Goal: Information Seeking & Learning: Understand process/instructions

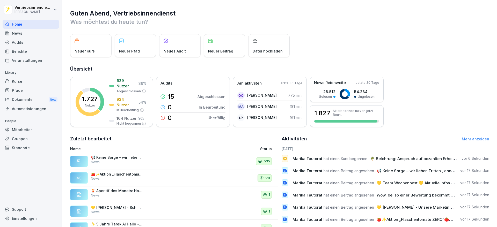
click at [18, 34] on div "News" at bounding box center [31, 33] width 56 height 9
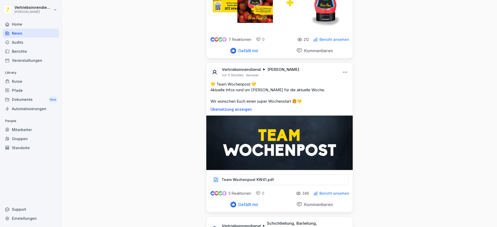
scroll to position [1126, 0]
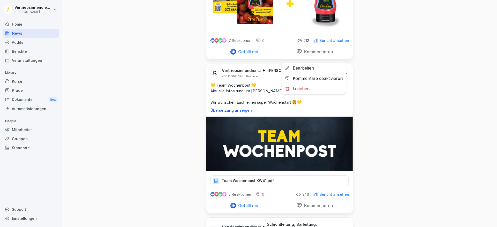
click at [343, 60] on html "Vertriebsinnendienst [PERSON_NAME] Home News Audits Berichte Veranstaltungen Li…" at bounding box center [248, 113] width 497 height 227
click at [319, 69] on div "Bearbeiten" at bounding box center [314, 68] width 64 height 10
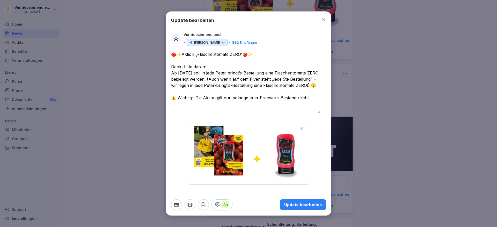
drag, startPoint x: 239, startPoint y: 73, endPoint x: 212, endPoint y: 75, distance: 26.5
click at [212, 75] on textarea "**********" at bounding box center [245, 82] width 149 height 62
type textarea "**********"
click at [321, 19] on icon at bounding box center [323, 19] width 5 height 5
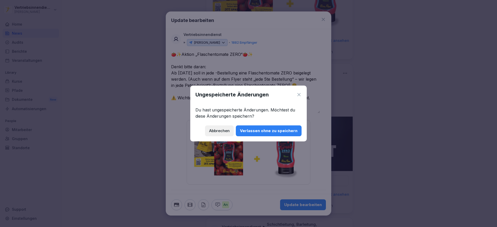
click at [264, 128] on div "Verlassen ohne zu speichern" at bounding box center [268, 131] width 57 height 6
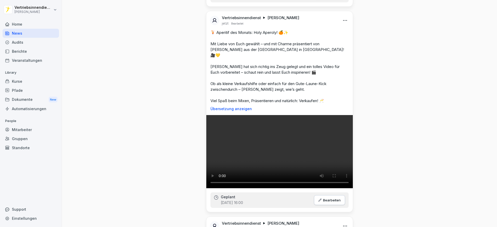
scroll to position [258, 0]
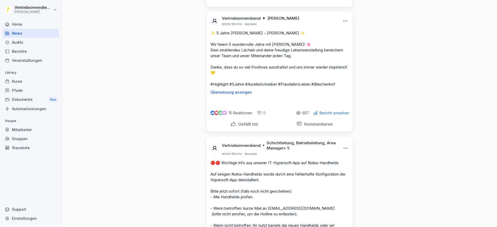
scroll to position [4558, 0]
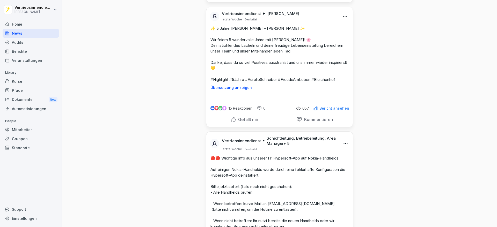
click at [340, 132] on html "Vertriebsinnendienst [PERSON_NAME] Home News Audits Berichte Veranstaltungen Li…" at bounding box center [248, 113] width 497 height 227
click at [316, 139] on div "Bearbeiten" at bounding box center [314, 141] width 64 height 10
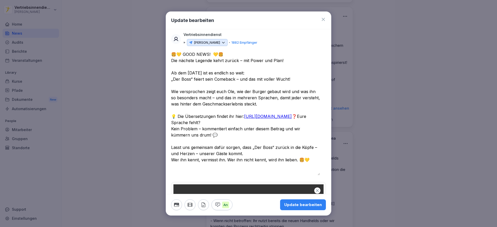
drag, startPoint x: 212, startPoint y: 59, endPoint x: 187, endPoint y: 60, distance: 25.4
click at [187, 60] on textarea "**********" at bounding box center [245, 113] width 149 height 124
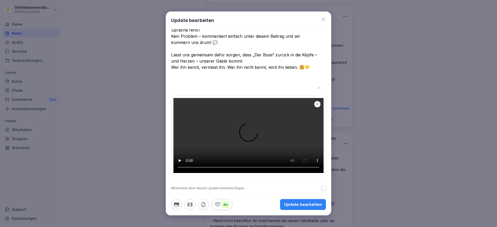
scroll to position [274, 0]
type textarea "**********"
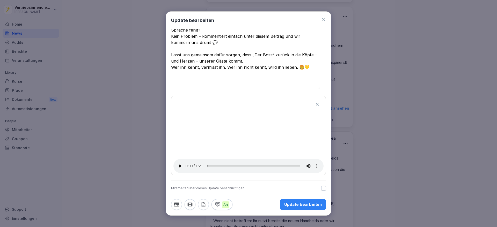
click at [285, 167] on div "Update bearbeiten" at bounding box center [303, 205] width 38 height 6
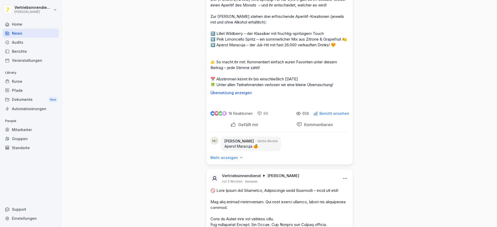
scroll to position [6983, 0]
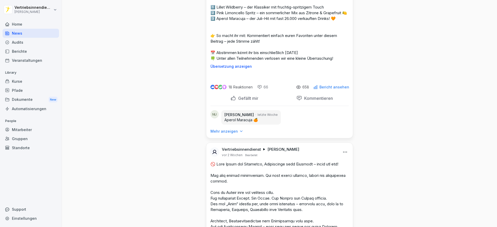
click at [342, 95] on html "Vertriebsinnendienst [PERSON_NAME] Home News Audits Berichte Veranstaltungen Li…" at bounding box center [248, 113] width 497 height 227
click at [324, 106] on div "Bearbeiten" at bounding box center [314, 107] width 64 height 10
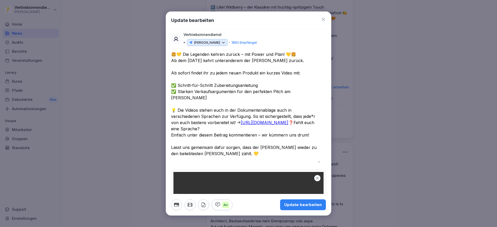
drag, startPoint x: 211, startPoint y: 51, endPoint x: 186, endPoint y: 56, distance: 25.6
click at [186, 56] on textarea "**********" at bounding box center [245, 107] width 149 height 112
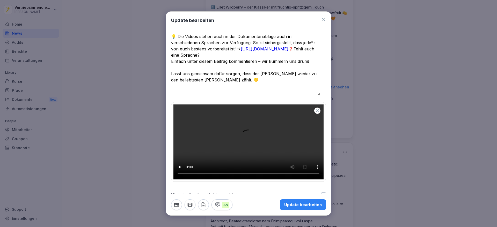
scroll to position [76, 0]
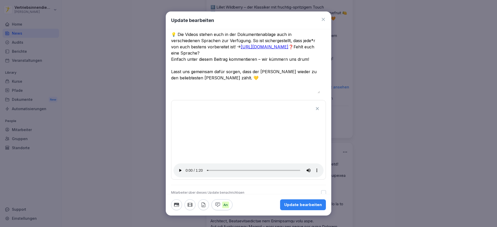
type textarea "**********"
click at [293, 167] on div "Update bearbeiten" at bounding box center [303, 205] width 38 height 6
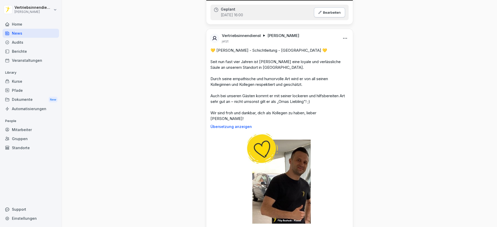
scroll to position [446, 0]
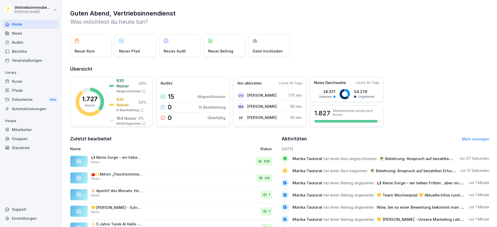
click at [27, 33] on div "News" at bounding box center [31, 33] width 56 height 9
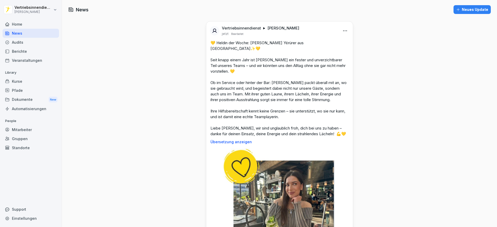
click at [30, 95] on div "Dokumente New" at bounding box center [31, 100] width 56 height 10
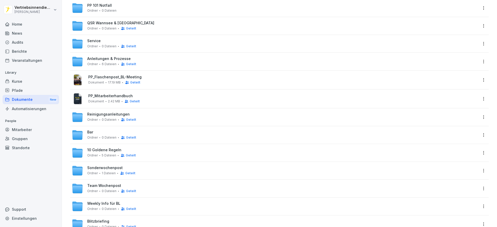
scroll to position [90, 0]
click at [99, 204] on span "Weekly Info für BL" at bounding box center [103, 203] width 33 height 4
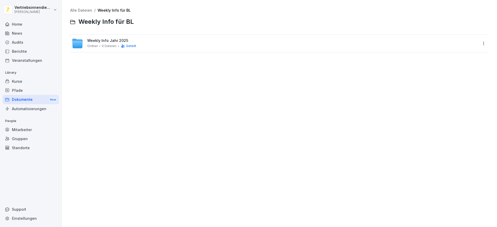
click at [95, 43] on div "Weekly Info Jahr 2025 Ordner 0 Dateien Geteilt" at bounding box center [111, 44] width 49 height 10
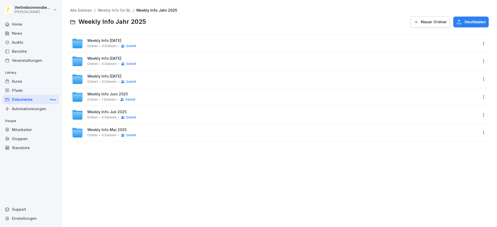
click at [104, 42] on span "Weekly Info Oktober 2025" at bounding box center [104, 41] width 34 height 4
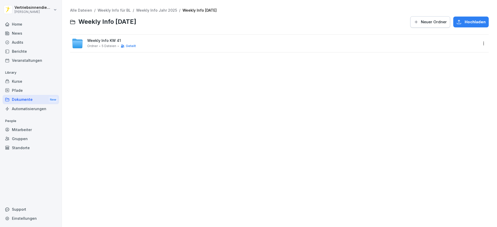
click at [106, 43] on div "Weekly Info KW 41 Ordner 5 Dateien Geteilt" at bounding box center [111, 44] width 49 height 10
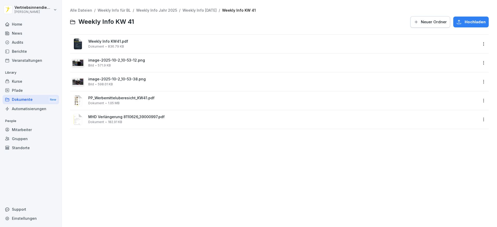
click at [114, 39] on div "Weekly Info KW41.pdf Dokument 836.79 KB" at bounding box center [275, 44] width 406 height 12
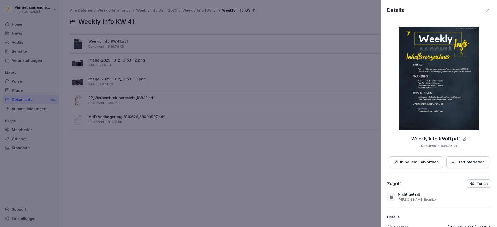
click at [431, 99] on img at bounding box center [439, 79] width 80 height 104
click at [266, 201] on div at bounding box center [248, 113] width 497 height 227
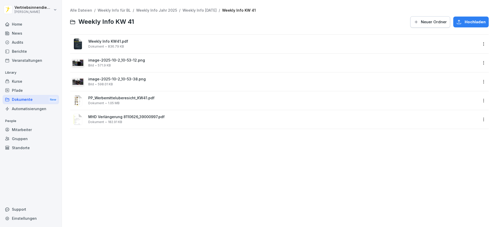
click at [22, 98] on div "Dokumente New" at bounding box center [31, 100] width 56 height 10
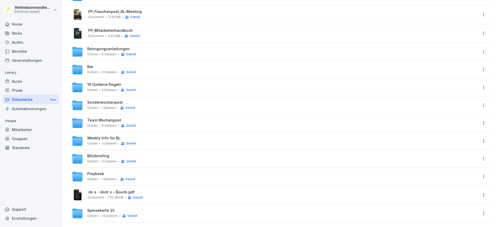
scroll to position [164, 0]
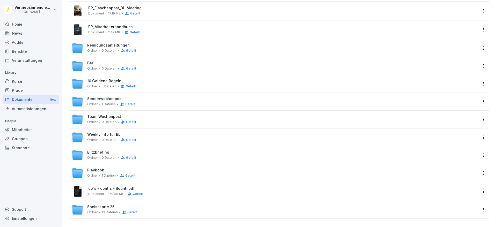
click at [98, 210] on div "Ordner 13 Dateien Geteilt" at bounding box center [112, 212] width 50 height 4
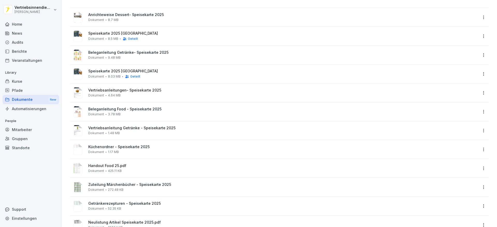
scroll to position [26, 0]
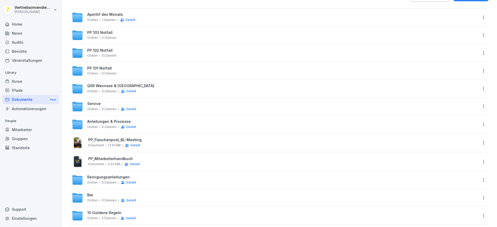
drag, startPoint x: 122, startPoint y: 160, endPoint x: 218, endPoint y: -34, distance: 216.4
click at [218, 0] on html "Vertriebsinnendienst Peter Pane Home News Audits Berichte Veranstaltungen Libra…" at bounding box center [248, 113] width 497 height 227
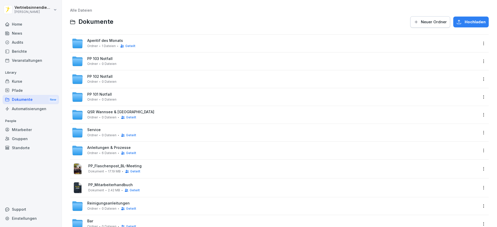
click at [105, 147] on span "Anleitungen & Prozesse" at bounding box center [108, 148] width 43 height 4
click at [50, 48] on div "Berichte" at bounding box center [31, 51] width 56 height 9
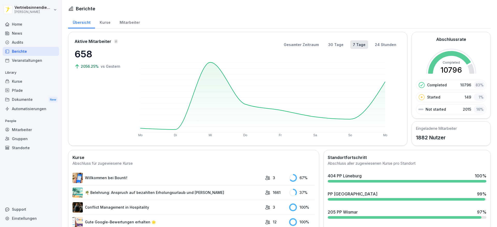
click at [20, 35] on div "News" at bounding box center [31, 33] width 56 height 9
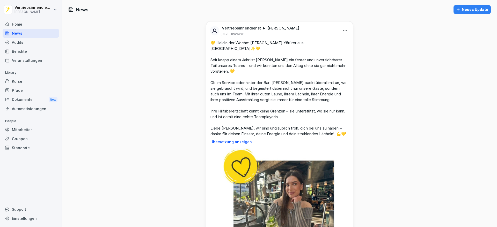
click at [21, 101] on div "Dokumente New" at bounding box center [31, 100] width 56 height 10
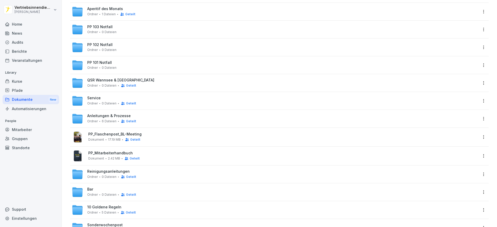
scroll to position [36, 0]
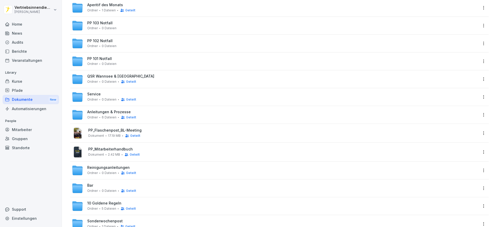
click at [123, 100] on icon at bounding box center [123, 100] width 4 height 4
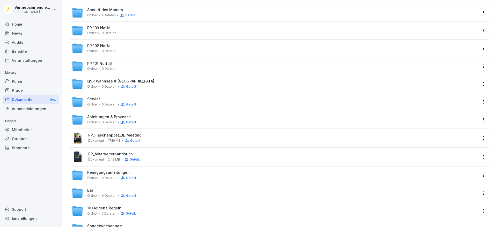
scroll to position [31, 0]
click at [93, 118] on span "Anleitungen & Prozesse" at bounding box center [108, 117] width 43 height 4
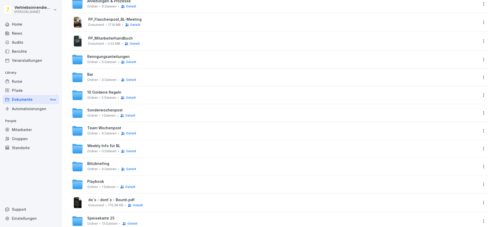
scroll to position [153, 0]
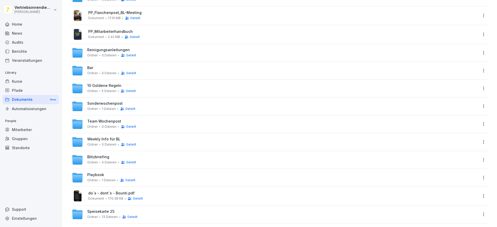
click at [106, 104] on span "Sonderwochenpost" at bounding box center [104, 103] width 35 height 4
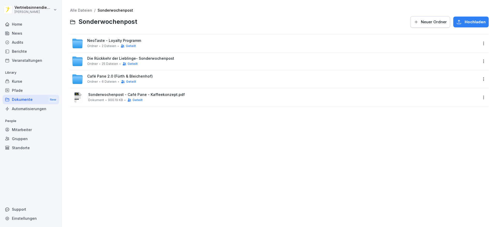
click at [120, 55] on div "Die Rückkehr der Lieblinge- Sonderwochenpost Ordner 25 Dateien Geteilt" at bounding box center [279, 62] width 419 height 18
click at [121, 63] on div "Geteilt" at bounding box center [129, 64] width 18 height 4
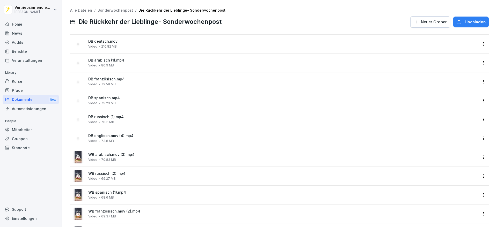
click at [33, 20] on div "Home" at bounding box center [31, 24] width 56 height 9
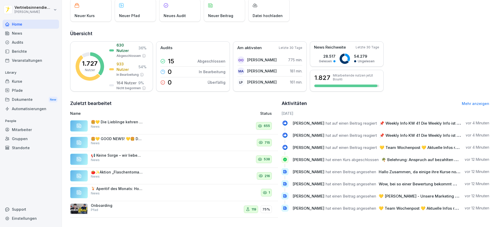
scroll to position [41, 0]
click at [23, 102] on div "Dokumente New" at bounding box center [31, 100] width 56 height 10
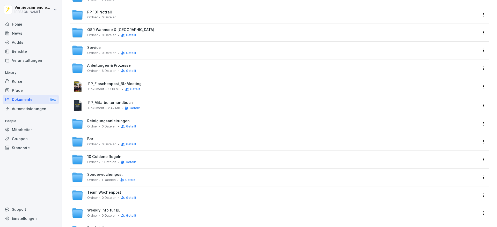
scroll to position [83, 0]
click at [113, 176] on span "Sonderwochenpost" at bounding box center [104, 174] width 35 height 4
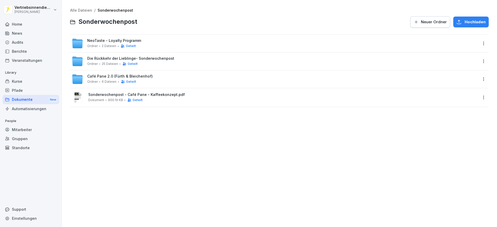
click at [109, 46] on span "2 Dateien" at bounding box center [109, 46] width 14 height 4
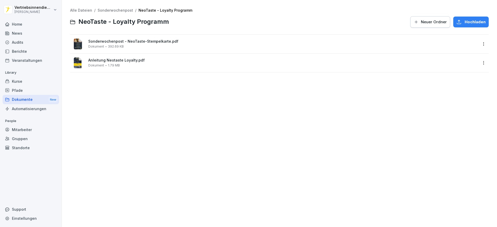
click at [119, 48] on span "392.69 KB" at bounding box center [116, 47] width 16 height 4
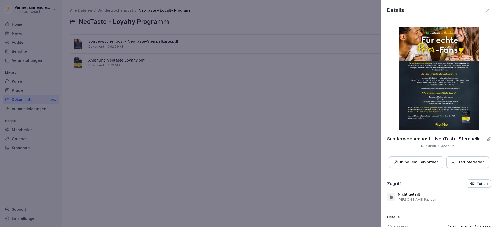
click at [417, 98] on img at bounding box center [439, 79] width 80 height 104
click at [236, 129] on div at bounding box center [248, 113] width 497 height 227
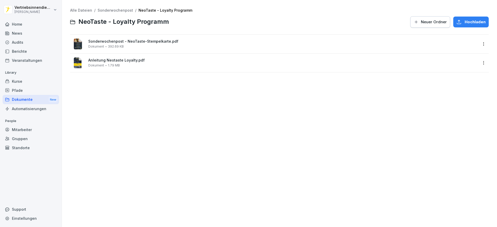
click at [103, 59] on span "Anleitung Neotaste Loyalty.pdf" at bounding box center [283, 60] width 390 height 4
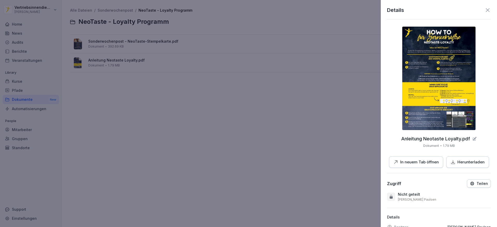
click at [449, 98] on img at bounding box center [438, 79] width 73 height 104
